Goal: Check status: Check status

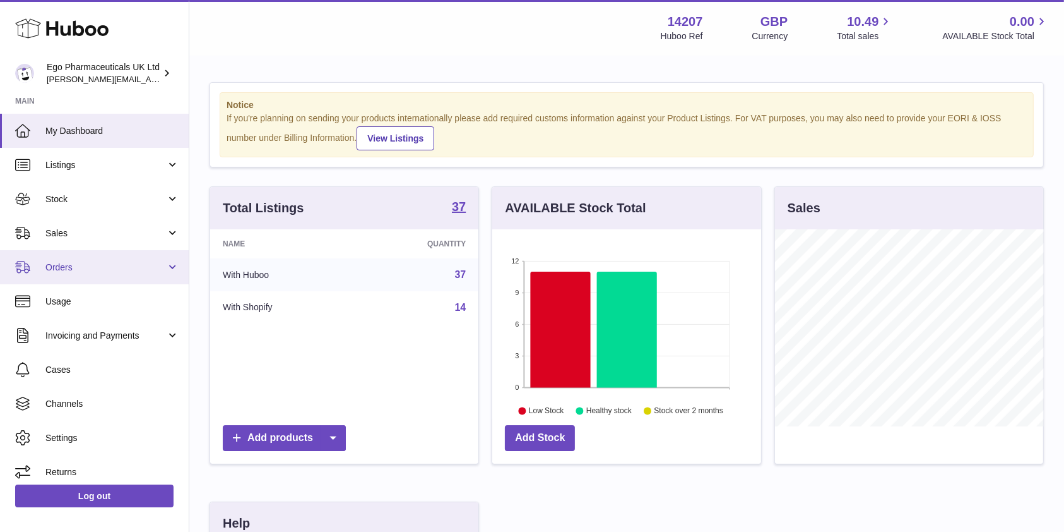
click at [94, 273] on span "Orders" at bounding box center [105, 267] width 121 height 12
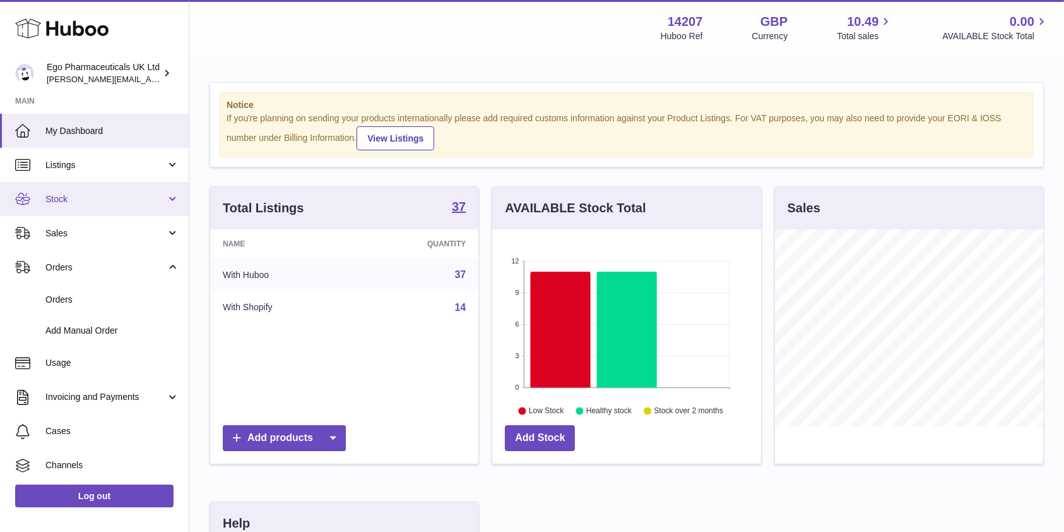
click at [104, 194] on span "Stock" at bounding box center [105, 199] width 121 height 12
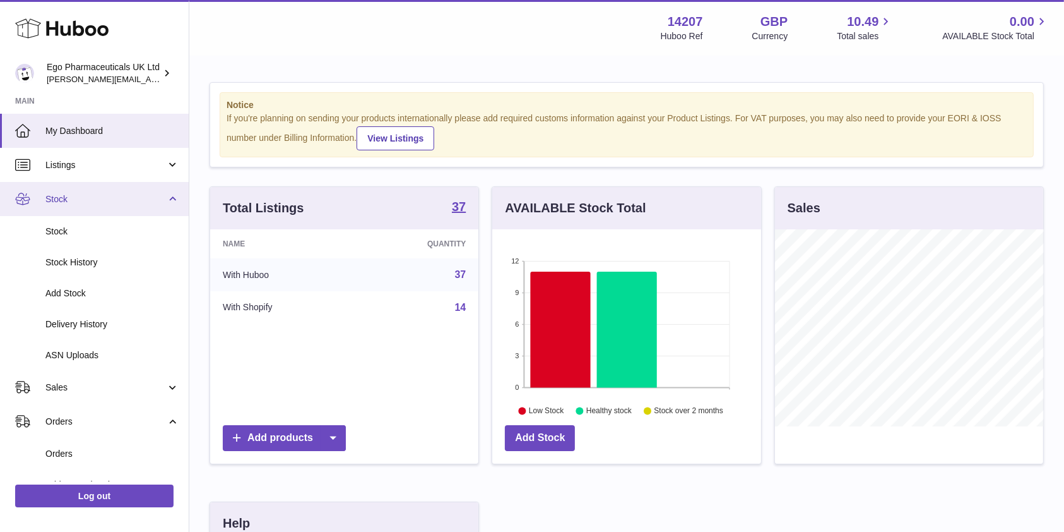
click at [104, 194] on span "Stock" at bounding box center [105, 199] width 121 height 12
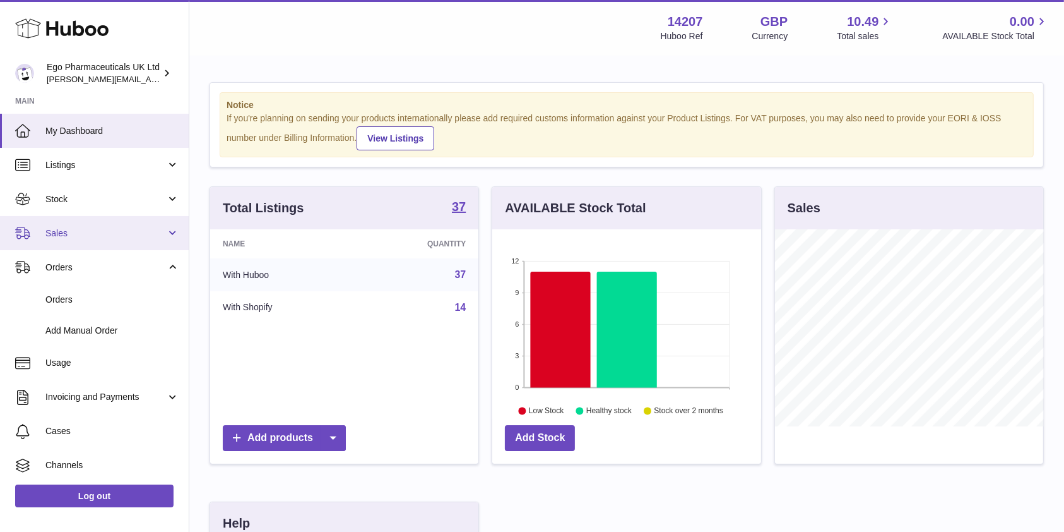
click at [132, 239] on link "Sales" at bounding box center [94, 233] width 189 height 34
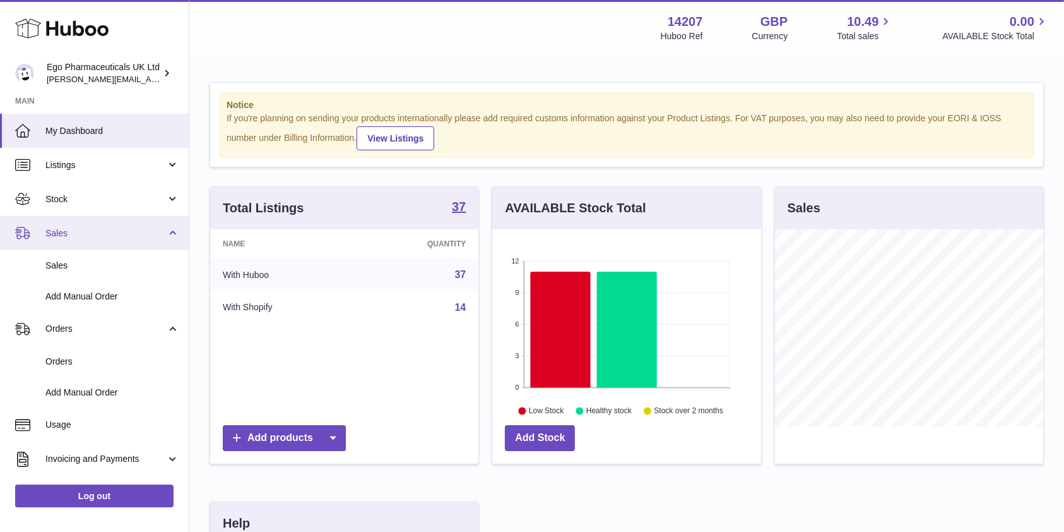
click at [132, 239] on link "Sales" at bounding box center [94, 233] width 189 height 34
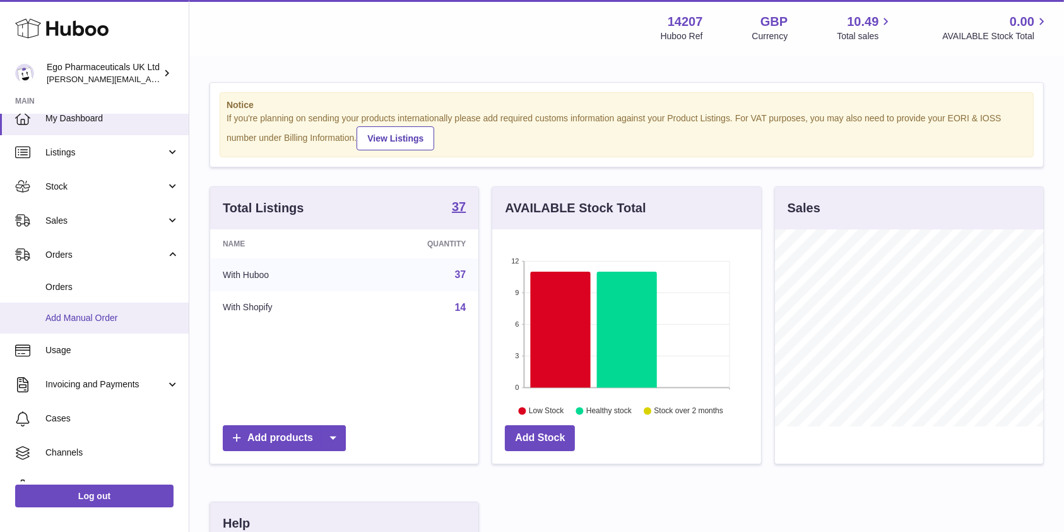
scroll to position [10, 0]
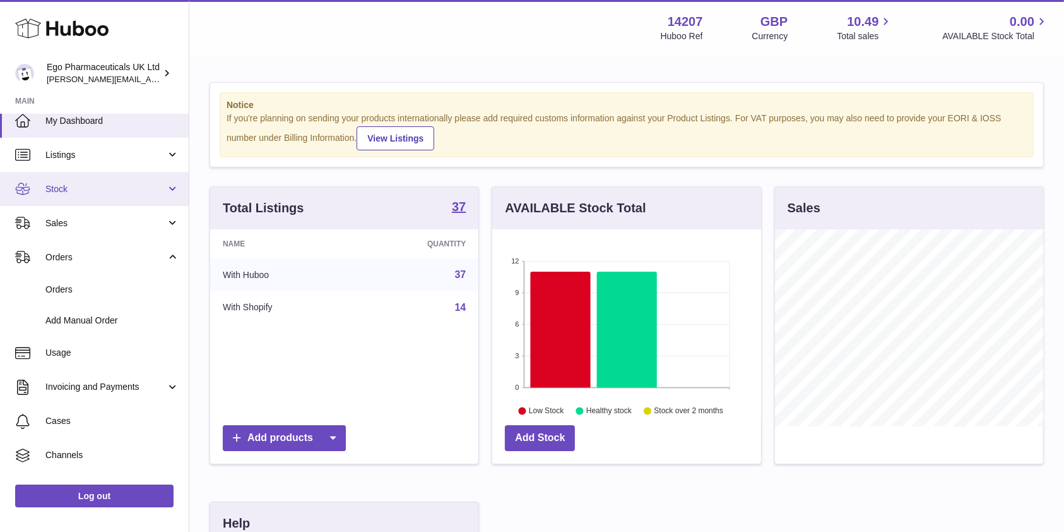
click at [113, 189] on span "Stock" at bounding box center [105, 189] width 121 height 12
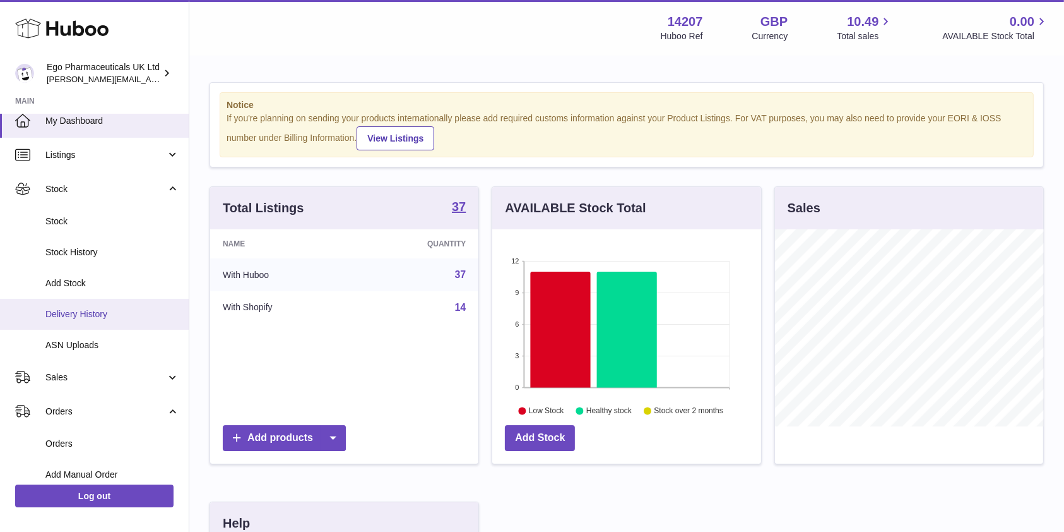
click at [101, 312] on span "Delivery History" at bounding box center [112, 314] width 134 height 12
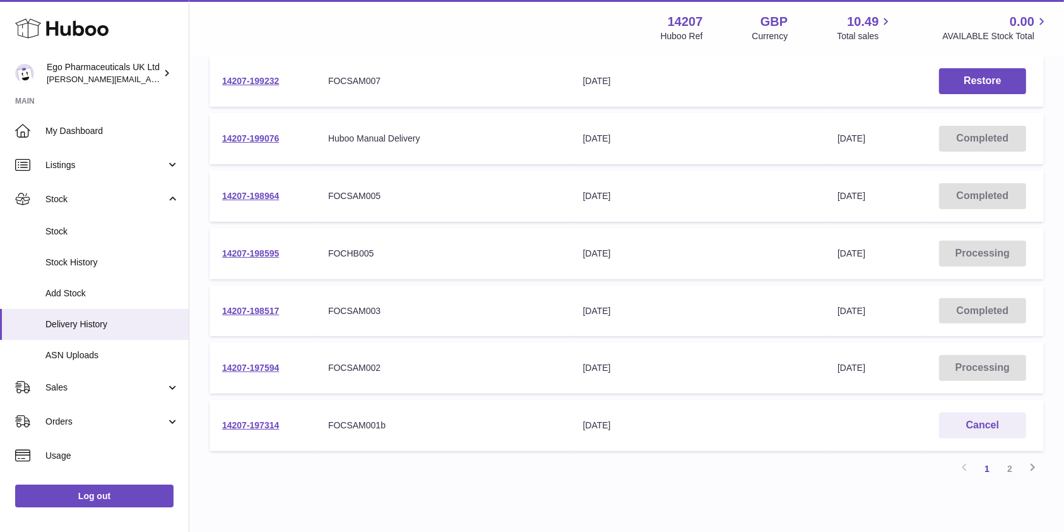
scroll to position [422, 0]
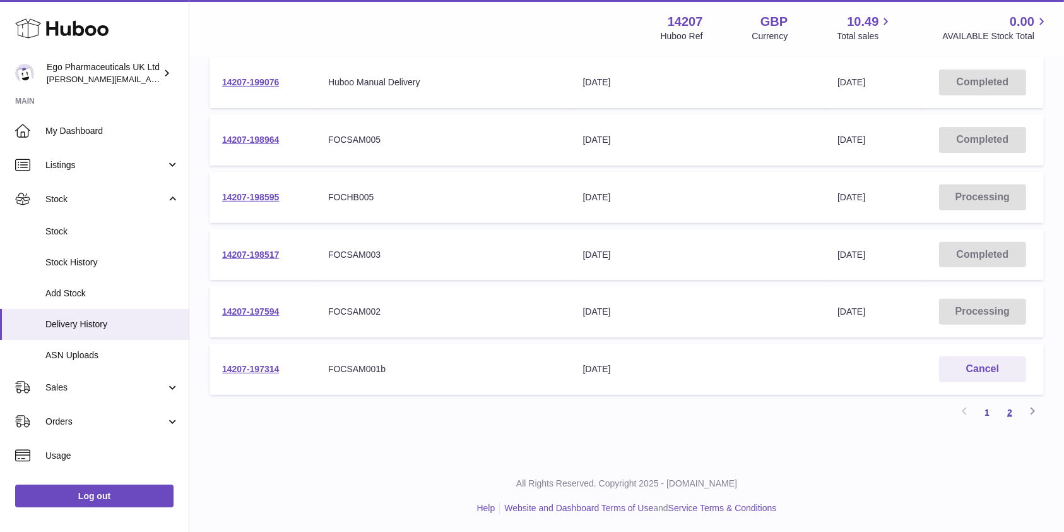
click at [1013, 411] on link "2" at bounding box center [1010, 412] width 23 height 23
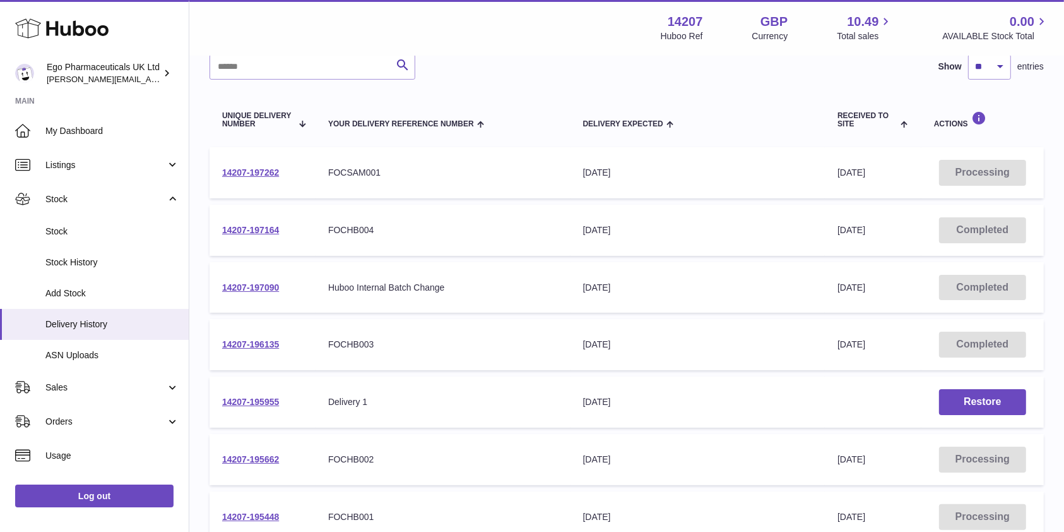
scroll to position [365, 0]
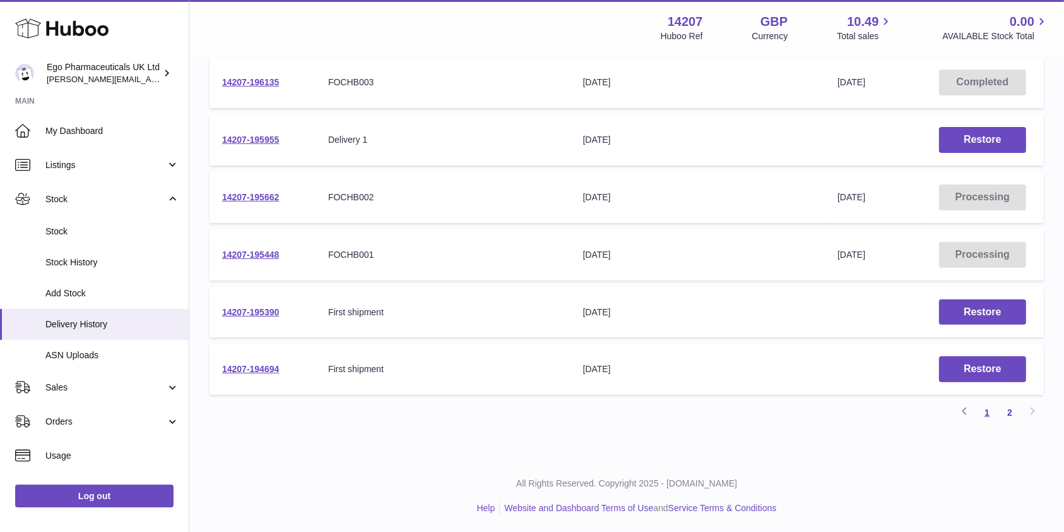
click at [988, 405] on link "1" at bounding box center [987, 412] width 23 height 23
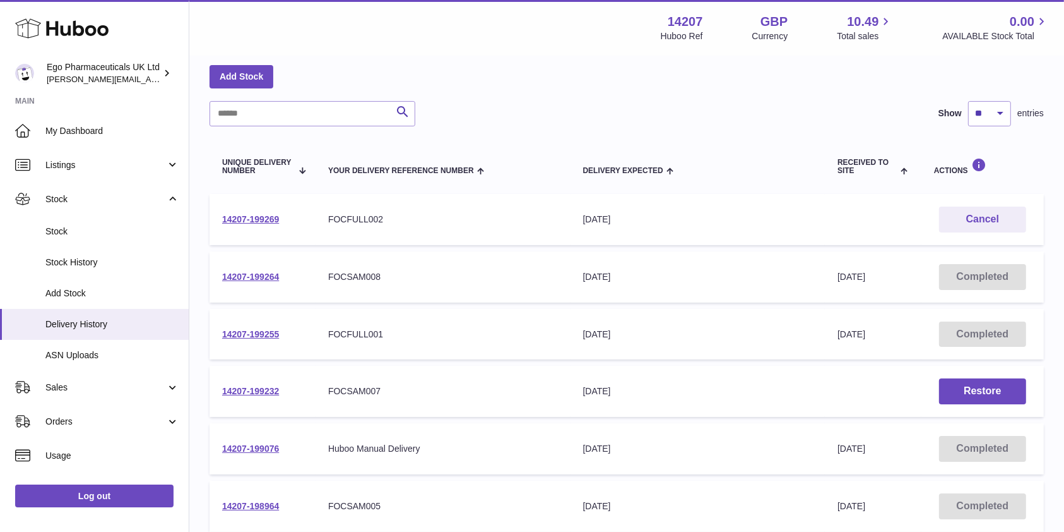
scroll to position [422, 0]
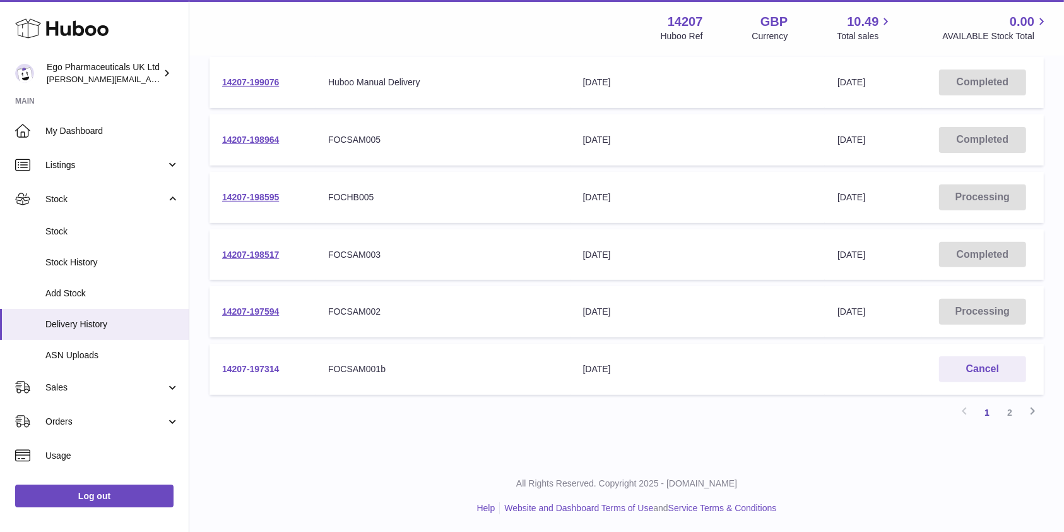
click at [263, 364] on link "14207-197314" at bounding box center [250, 369] width 57 height 10
click at [966, 370] on button "Cancel" at bounding box center [982, 369] width 87 height 26
click at [1009, 412] on link "2" at bounding box center [1010, 412] width 23 height 23
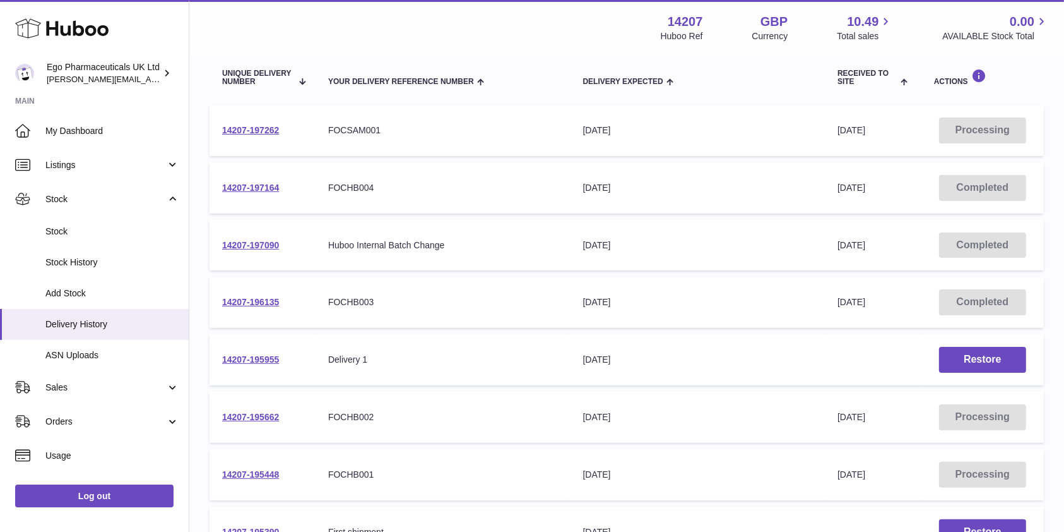
scroll to position [152, 0]
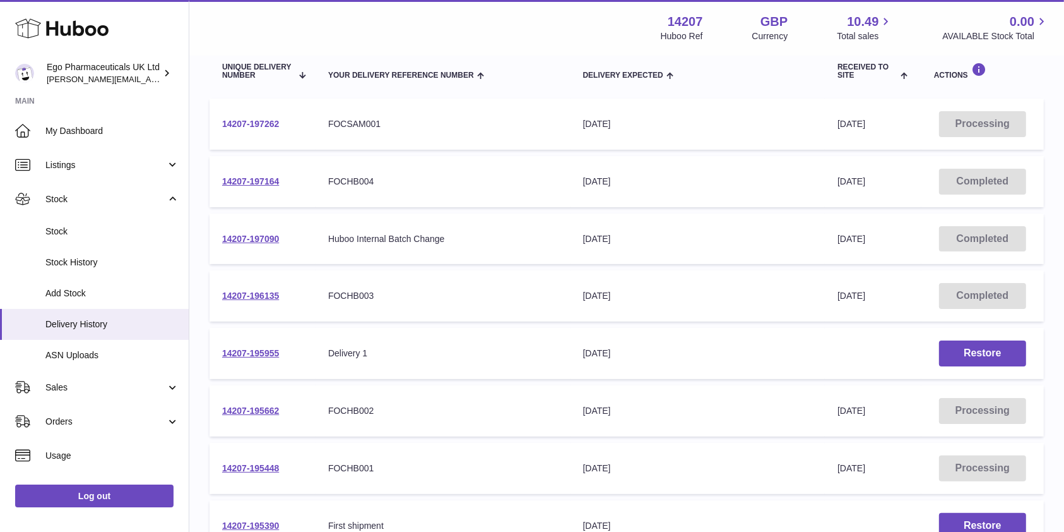
click at [244, 124] on link "14207-197262" at bounding box center [250, 124] width 57 height 10
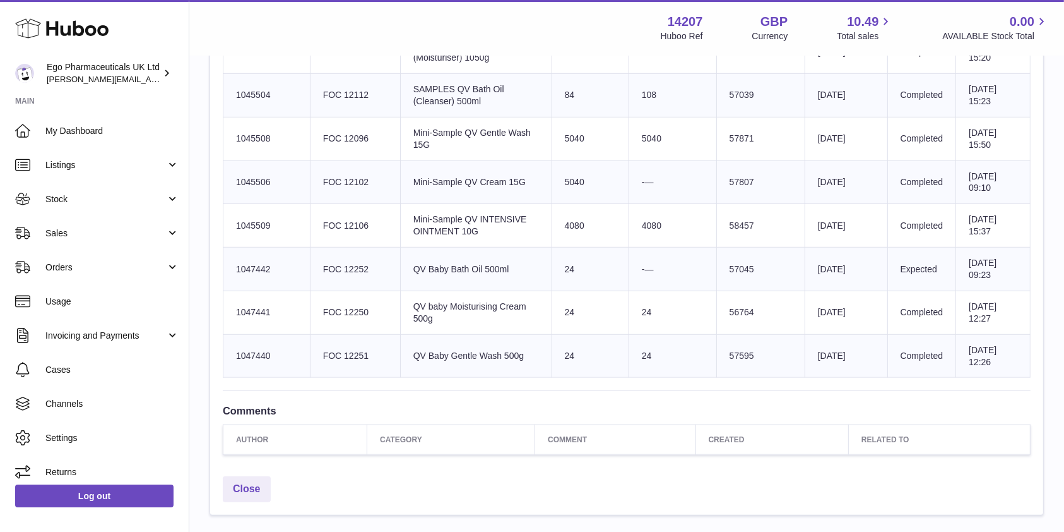
scroll to position [872, 0]
